Goal: Information Seeking & Learning: Check status

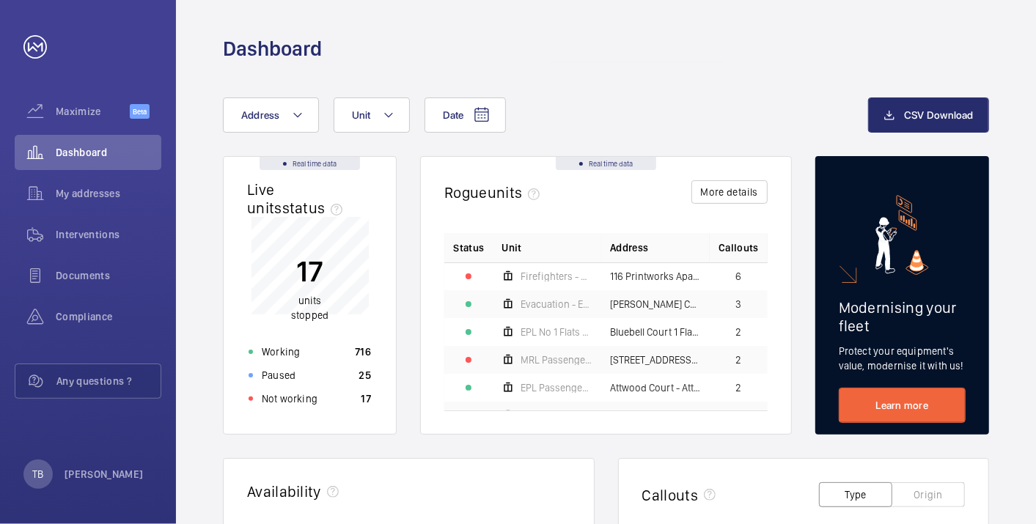
click at [350, 402] on div "Not working 17" at bounding box center [310, 398] width 140 height 23
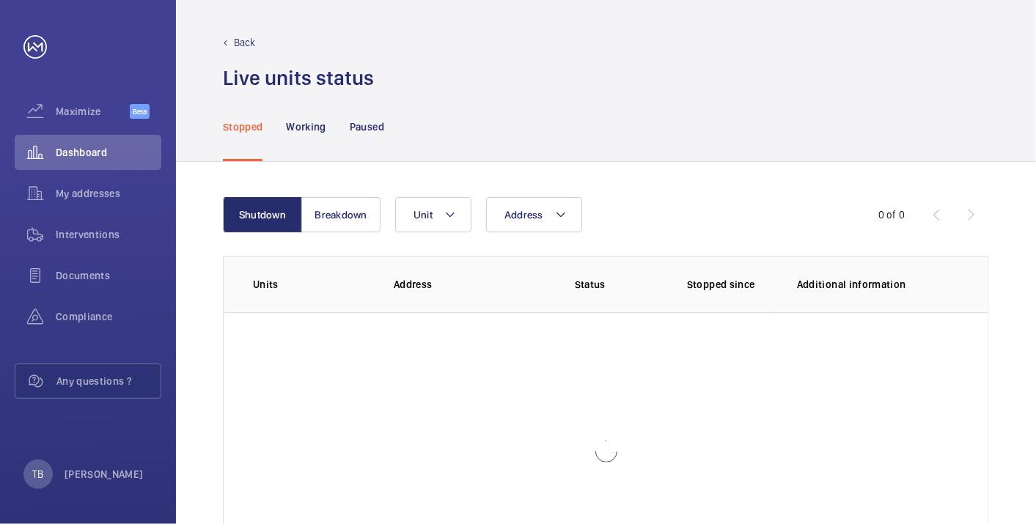
scroll to position [100, 0]
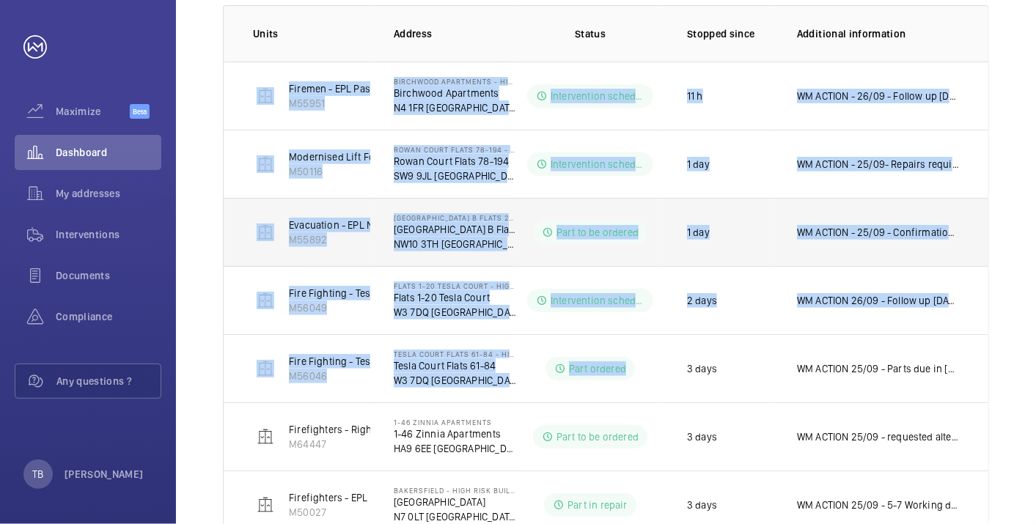
scroll to position [700, 0]
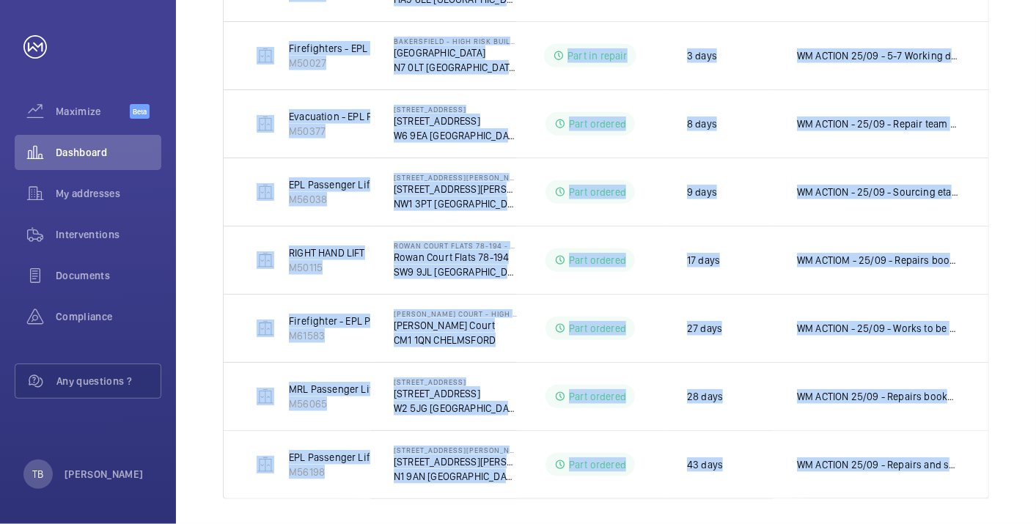
drag, startPoint x: 237, startPoint y: 92, endPoint x: 1039, endPoint y: 490, distance: 895.8
click at [1036, 490] on html "Your request has been sent. We will contact you soon. Maximize Beta Dashboard M…" at bounding box center [518, 262] width 1036 height 524
copy tbody "Firemen - EPL Passenger Lift No 1 M55951 Birchwood Apartments - High Risk Build…"
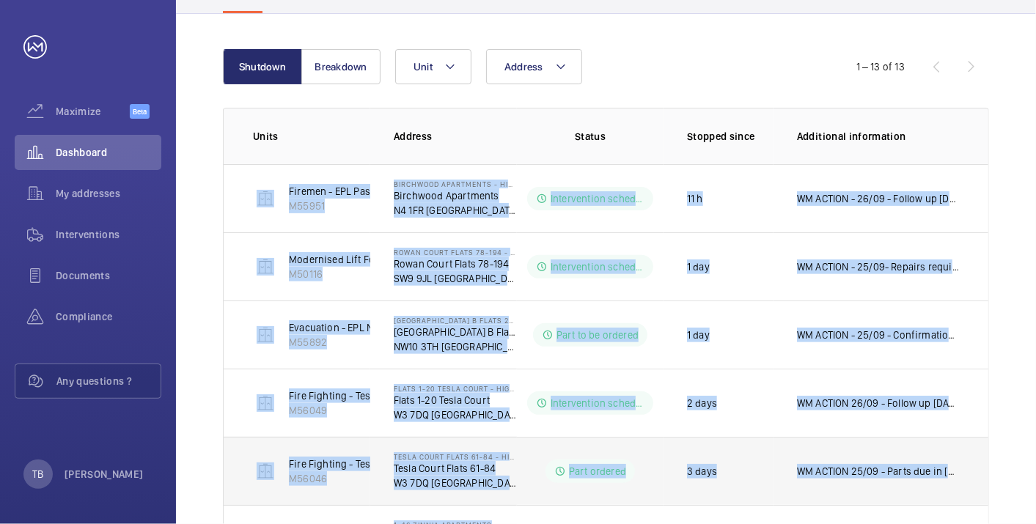
scroll to position [147, 0]
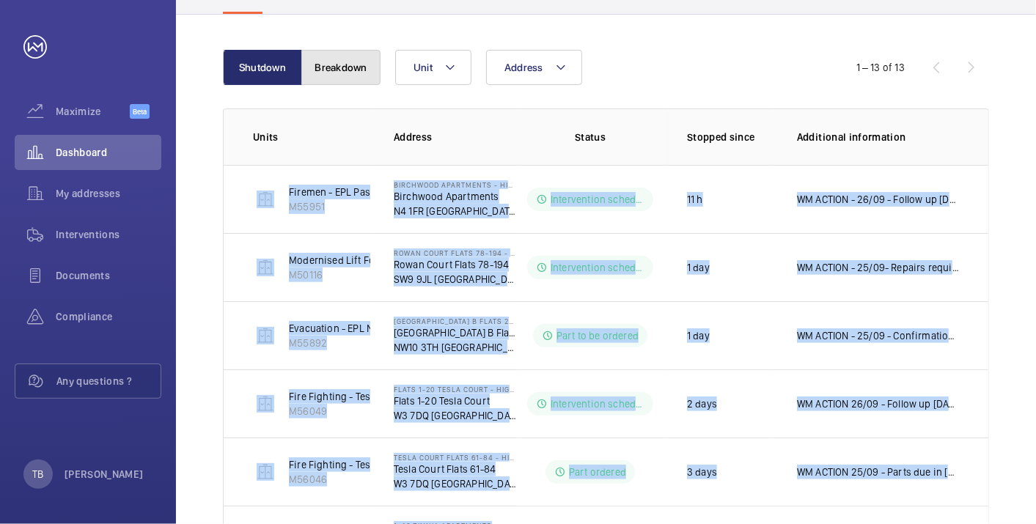
click at [347, 65] on button "Breakdown" at bounding box center [340, 67] width 79 height 35
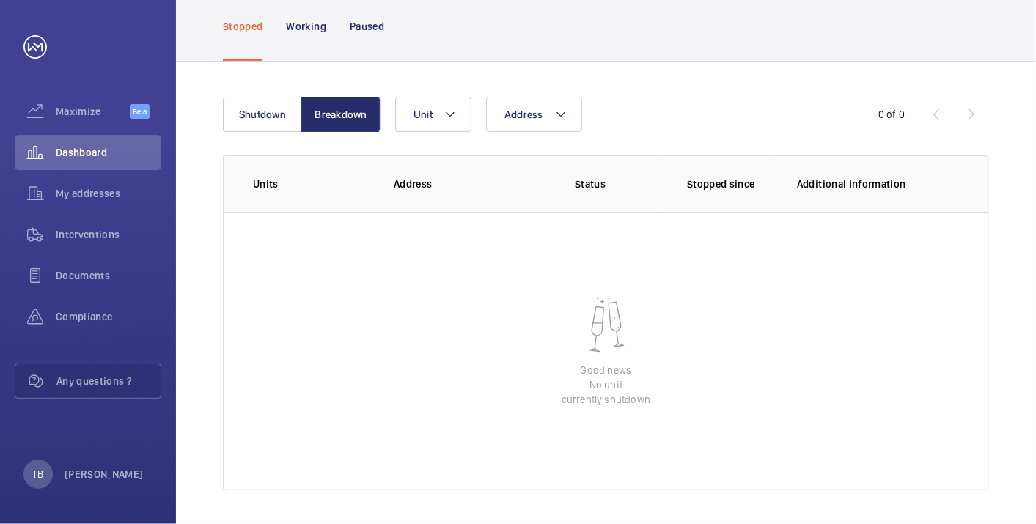
click at [199, 233] on div "Shutdown Breakdown Address Unit 0 of 0 Units Address Status Stopped since Addit…" at bounding box center [606, 294] width 860 height 464
click at [86, 152] on span "Dashboard" at bounding box center [109, 152] width 106 height 15
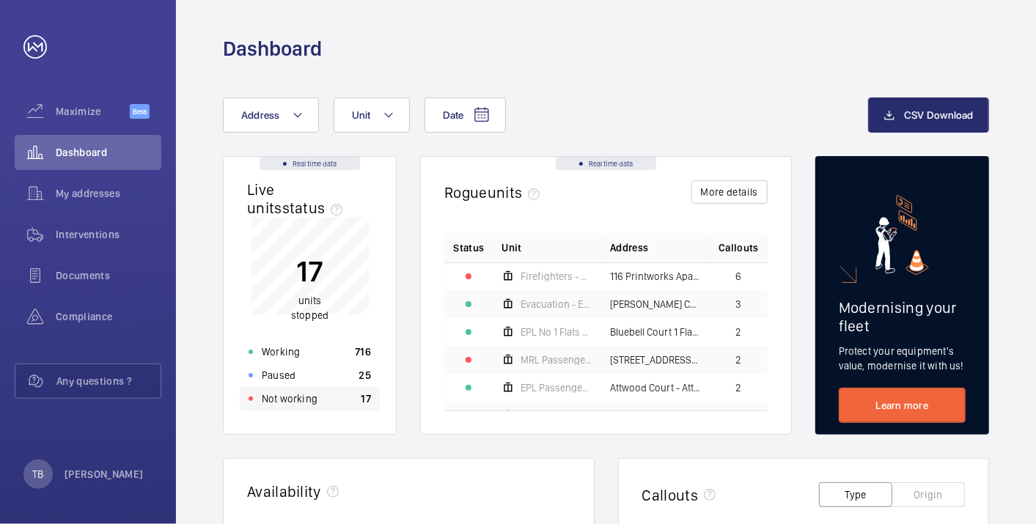
click at [308, 399] on p "Not working" at bounding box center [290, 399] width 56 height 15
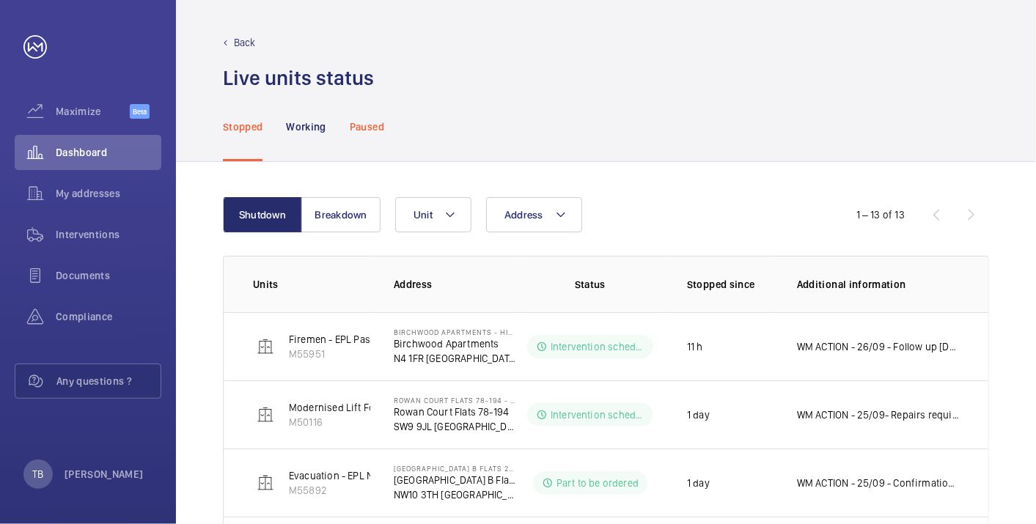
click at [370, 131] on p "Paused" at bounding box center [367, 127] width 34 height 15
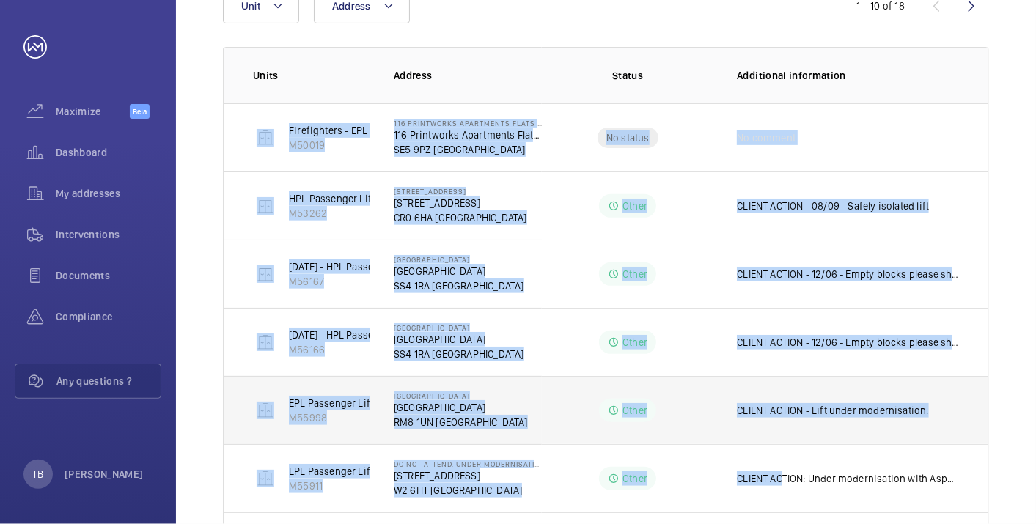
scroll to position [502, 0]
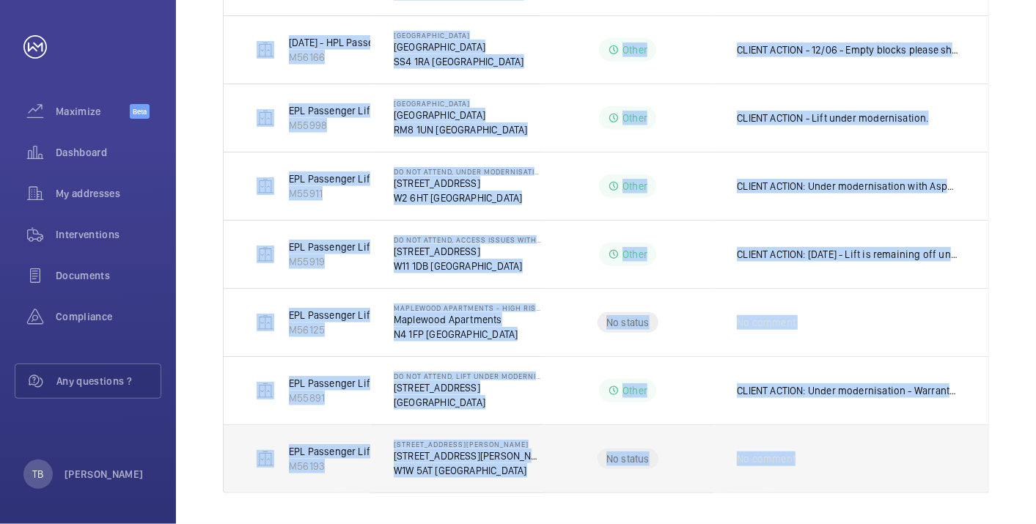
drag, startPoint x: 310, startPoint y: 160, endPoint x: 934, endPoint y: 473, distance: 699.0
click at [0, 0] on tbody "Firefighters - EPL Flats 1-65 No 1 M50019 116 Printworks Apartments Flats 1-65 …" at bounding box center [0, 0] width 0 height 0
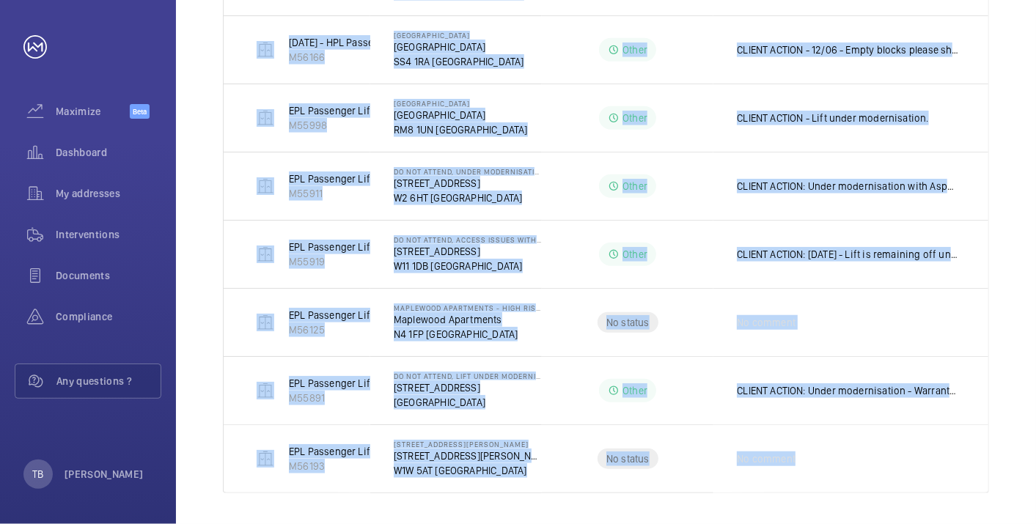
copy tbody "Firefighters - EPL Flats 1-65 No 1 M50019 116 Printworks Apartments Flats 1-65 …"
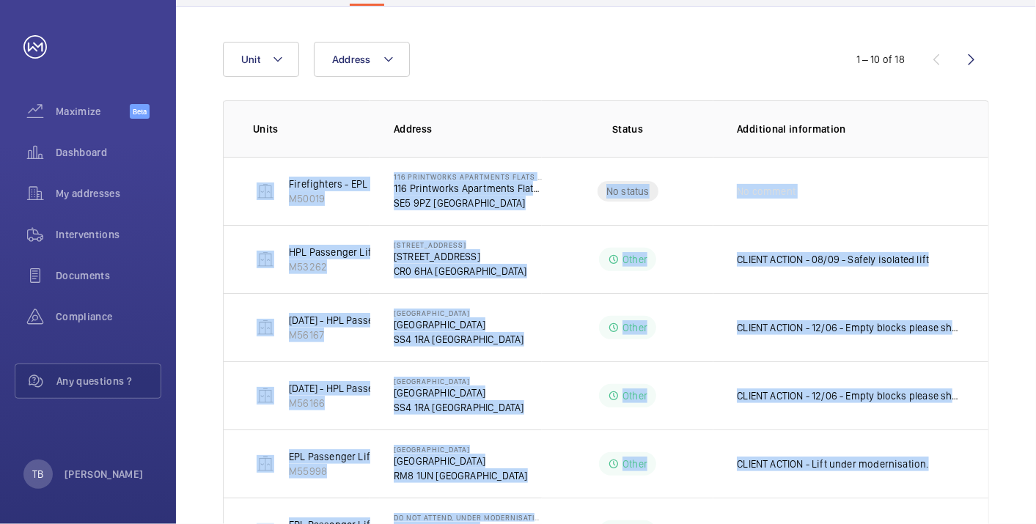
scroll to position [147, 0]
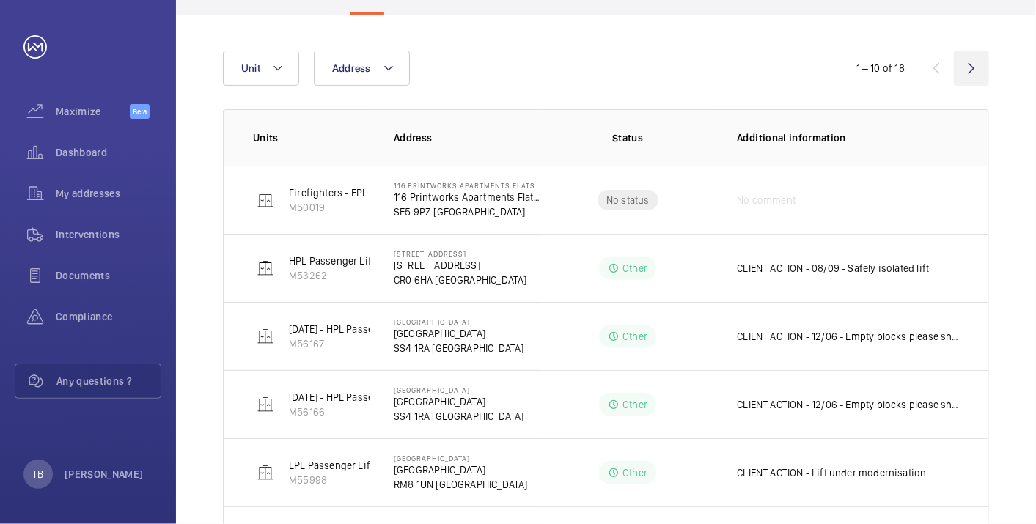
click at [976, 68] on wm-front-icon-button at bounding box center [971, 68] width 35 height 35
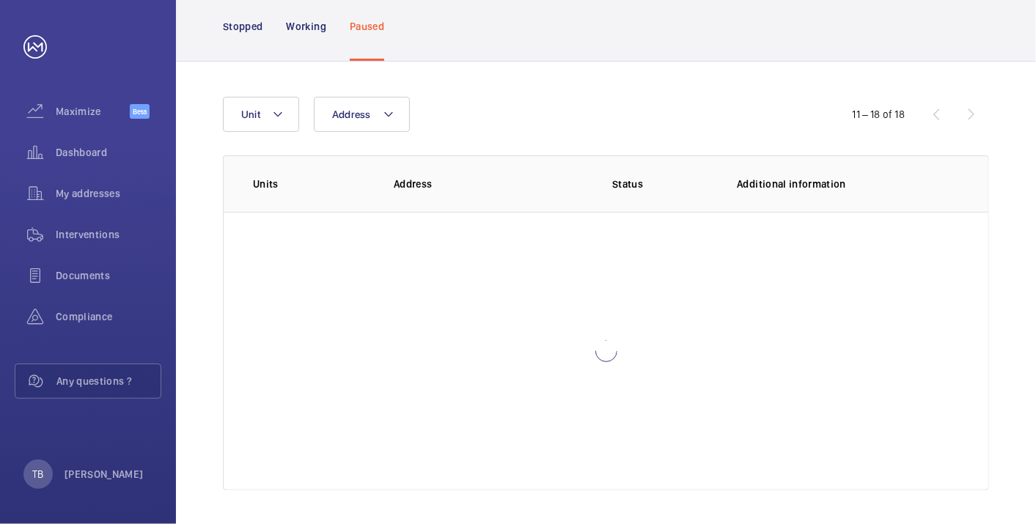
scroll to position [147, 0]
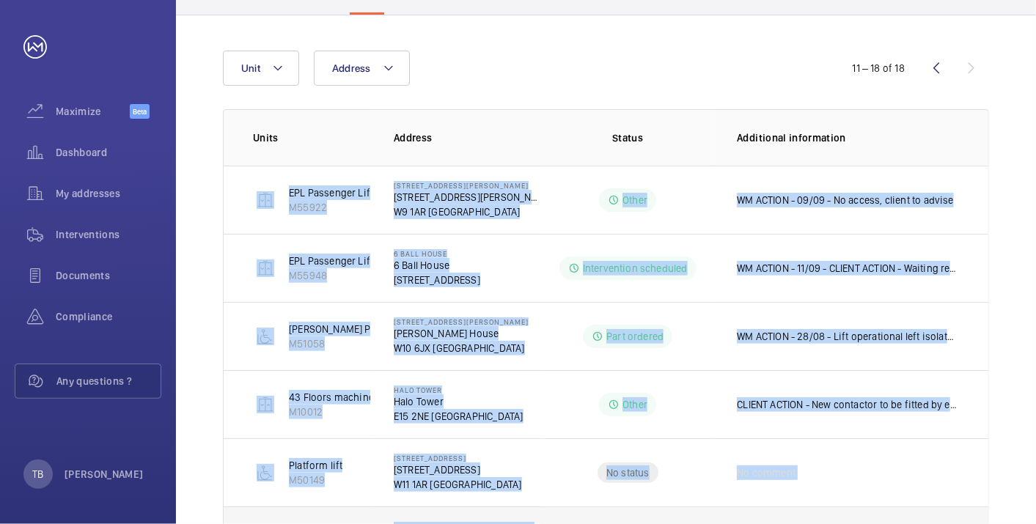
drag, startPoint x: 241, startPoint y: 180, endPoint x: 964, endPoint y: 513, distance: 795.8
click at [0, 0] on tbody "EPL Passenger Lift M55922 [GEOGRAPHIC_DATA][PERSON_NAME][STREET_ADDRESS][PERSON…" at bounding box center [0, 0] width 0 height 0
copy tbody "EPL Passenger Lift M55922 [STREET_ADDRESS][PERSON_NAME][PERSON_NAME] Other WM A…"
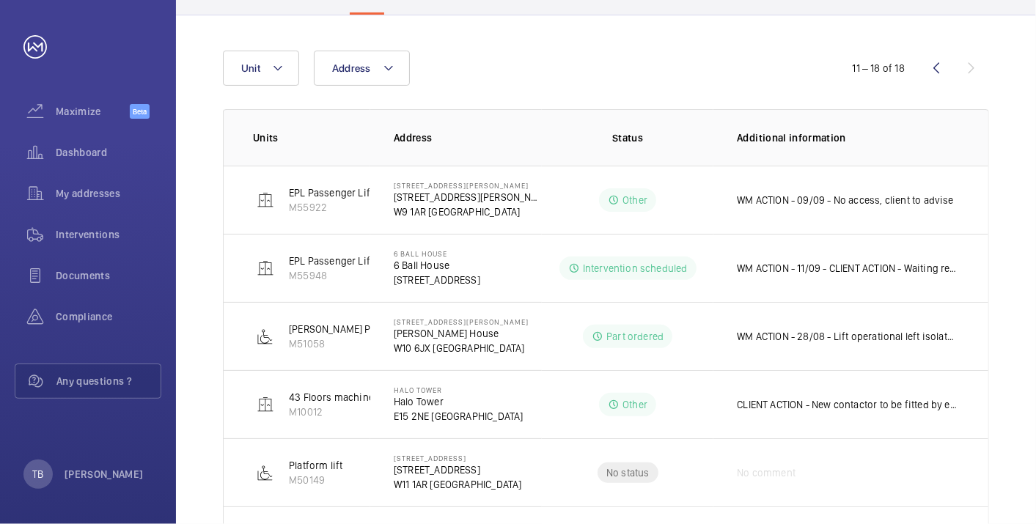
click at [534, 111] on th "Address" at bounding box center [456, 137] width 172 height 56
click at [109, 146] on span "Dashboard" at bounding box center [109, 152] width 106 height 15
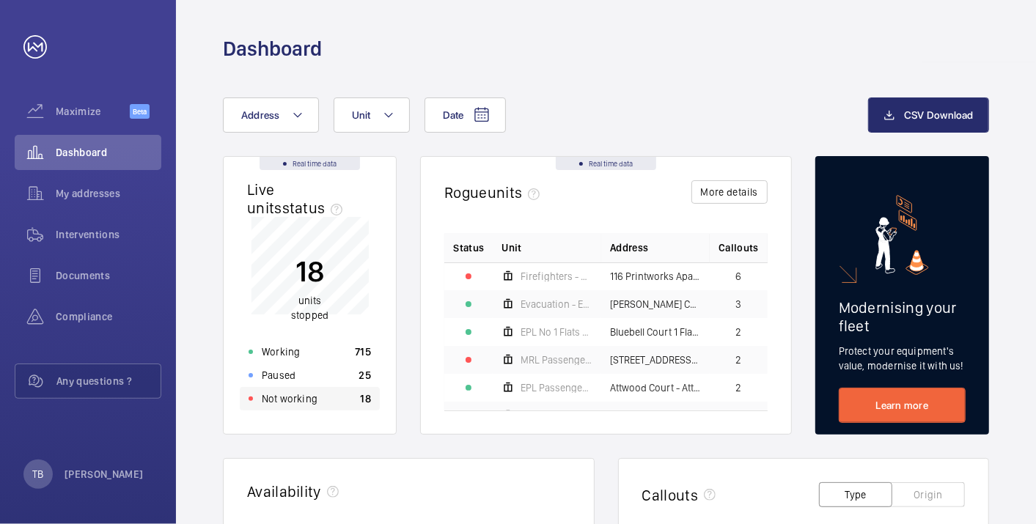
click at [337, 406] on div "Not working 18" at bounding box center [310, 398] width 140 height 23
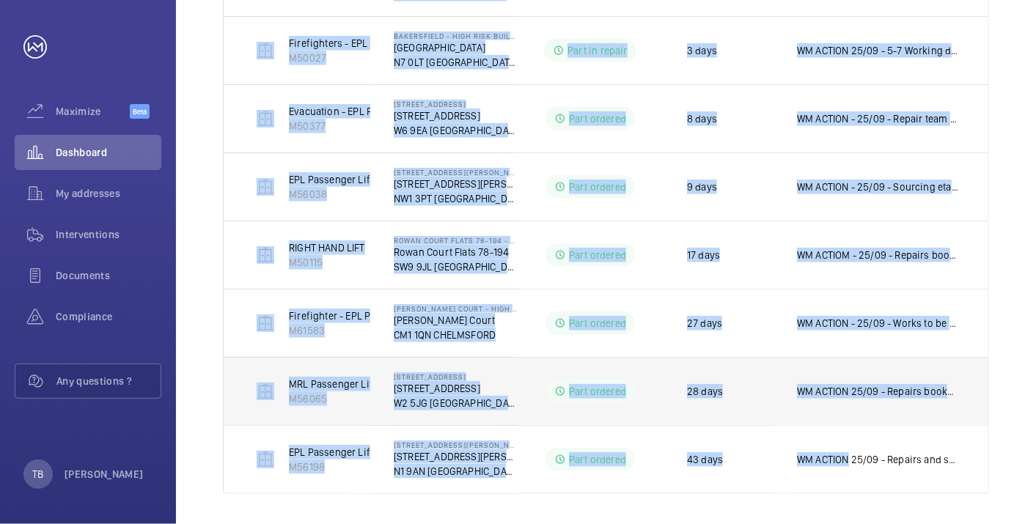
scroll to position [705, 0]
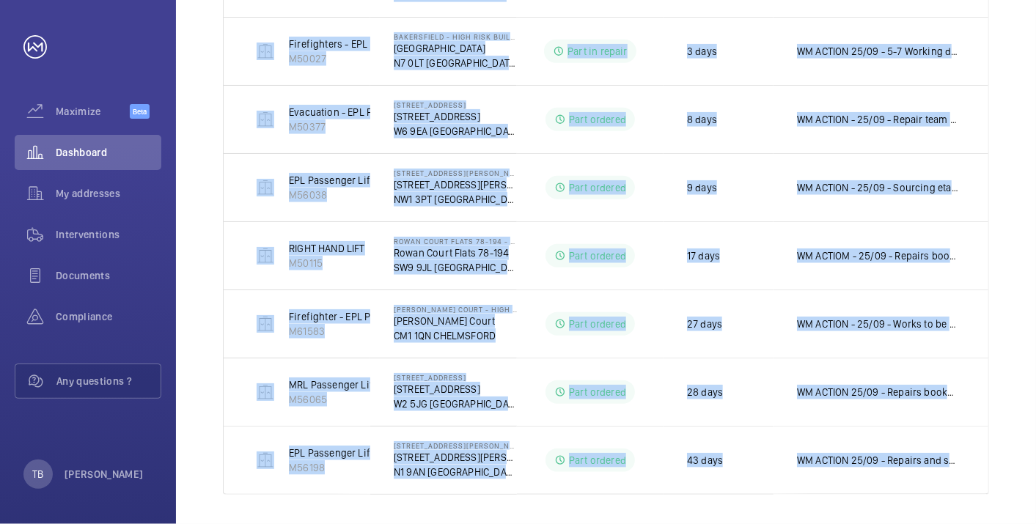
drag, startPoint x: 238, startPoint y: 289, endPoint x: 1014, endPoint y: 488, distance: 801.1
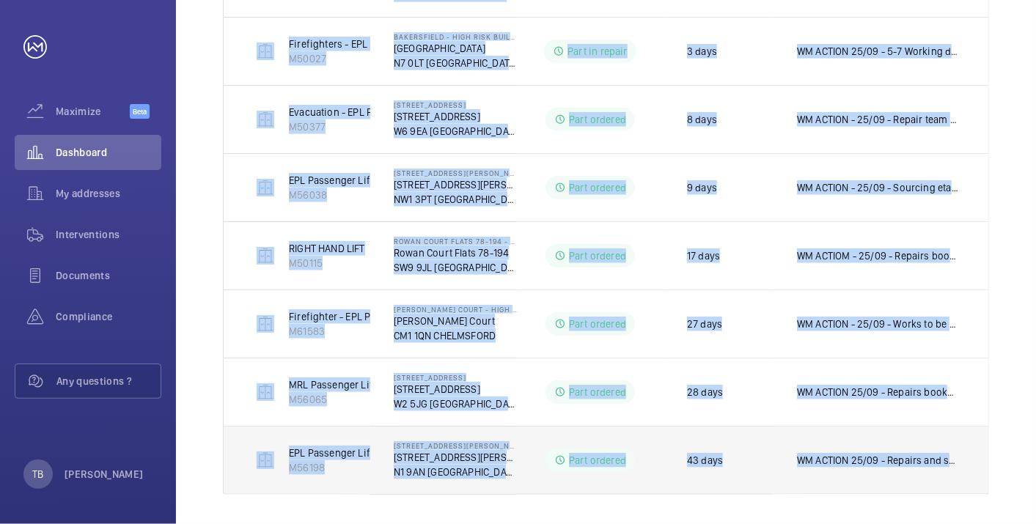
copy table "Units Address Status Stopped since Additional information Firemen - EPL Passeng…"
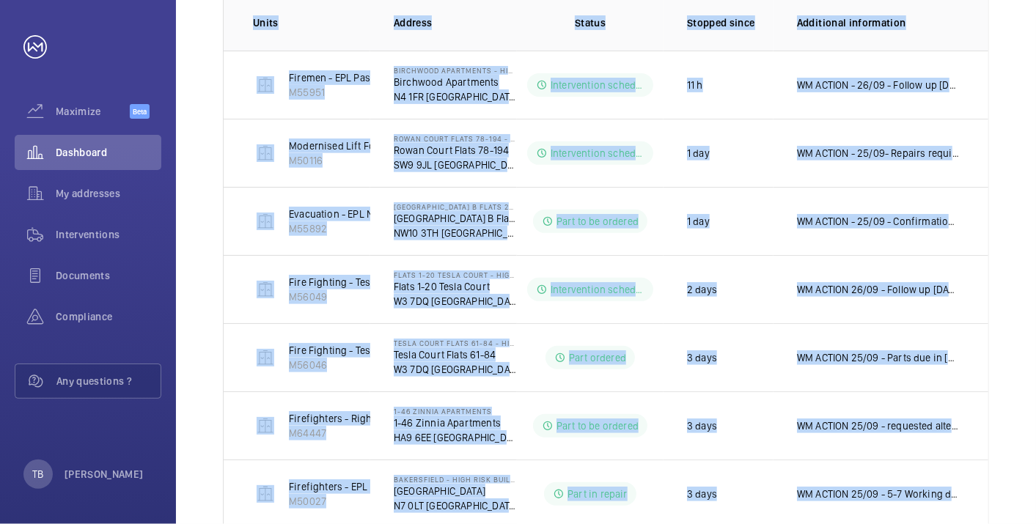
scroll to position [132, 0]
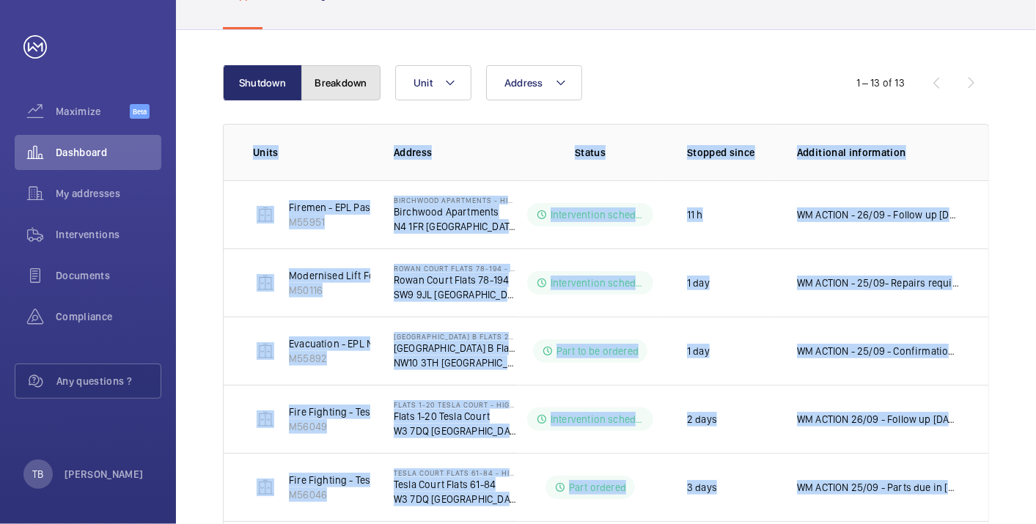
click at [333, 90] on button "Breakdown" at bounding box center [340, 82] width 79 height 35
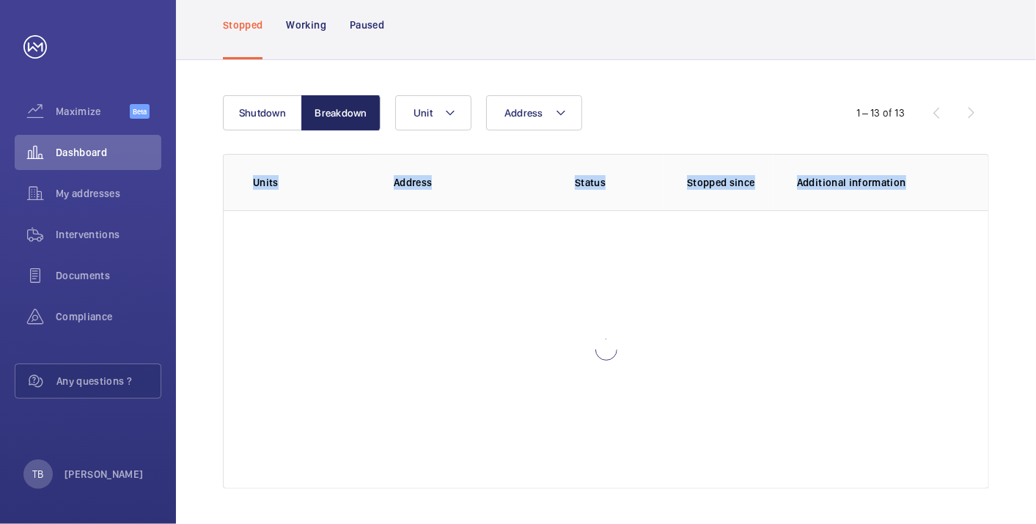
scroll to position [100, 0]
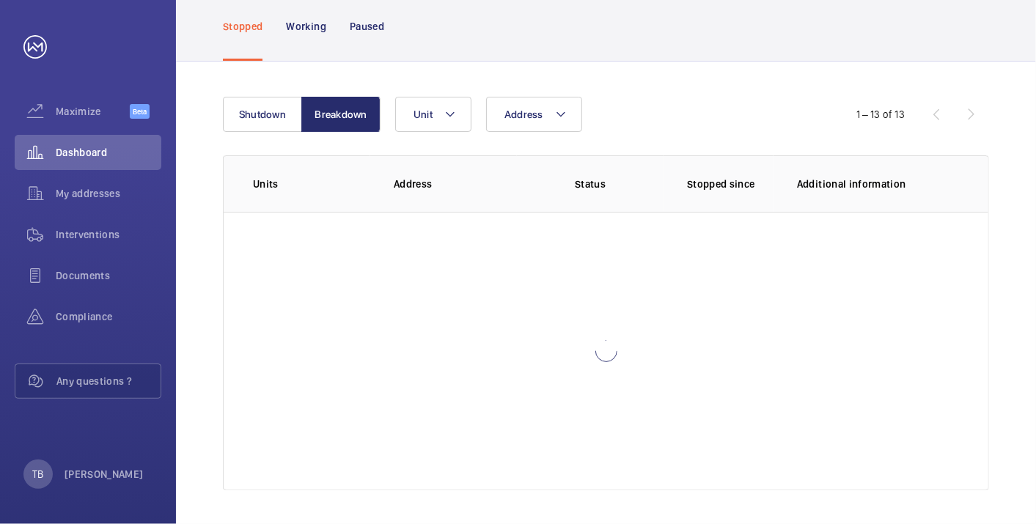
click at [738, 104] on div "Address Unit" at bounding box center [604, 114] width 418 height 35
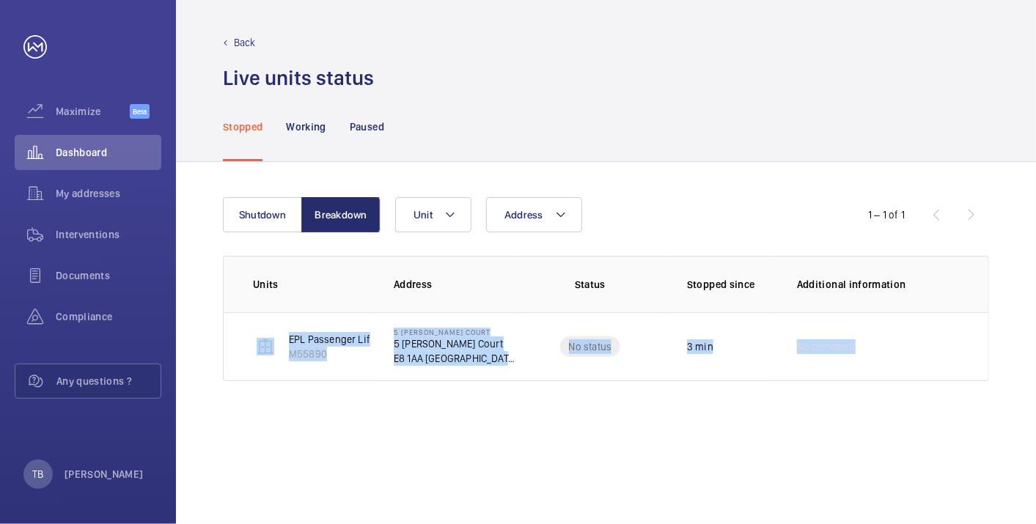
drag, startPoint x: 346, startPoint y: 333, endPoint x: 912, endPoint y: 398, distance: 570.0
click at [912, 398] on div "Shutdown Breakdown Address Unit 1 – 1 of 1 Units Address Status Stopped since A…" at bounding box center [606, 343] width 860 height 362
copy tr "EPL Passenger Lift M55890 5 Edward De Vere Court 5 Edward De Vere Court E8 1AA …"
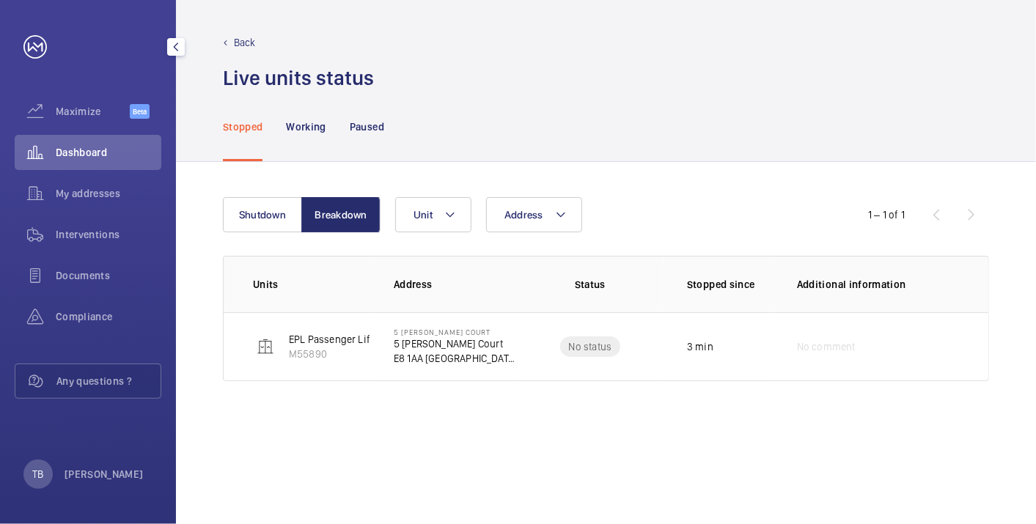
click at [79, 161] on div "Dashboard" at bounding box center [88, 152] width 147 height 35
